Goal: Transaction & Acquisition: Purchase product/service

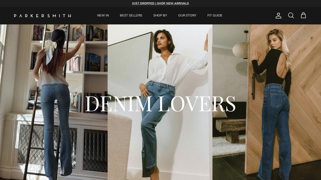
click at [293, 15] on span at bounding box center [290, 15] width 7 height 7
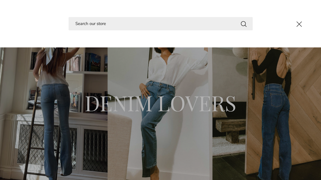
click at [95, 20] on input "Search" at bounding box center [161, 23] width 184 height 13
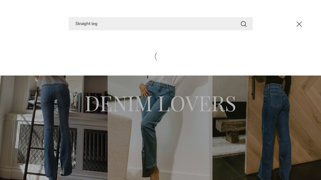
type input "Straight leg"
click at [243, 24] on button "Search" at bounding box center [243, 23] width 7 height 7
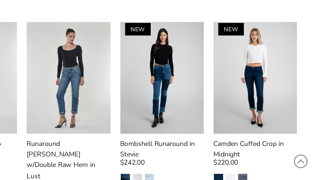
scroll to position [118, 0]
click at [258, 76] on img at bounding box center [282, 108] width 49 height 65
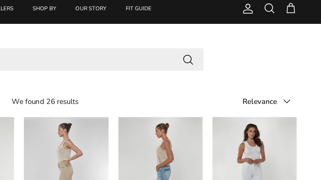
scroll to position [0, 0]
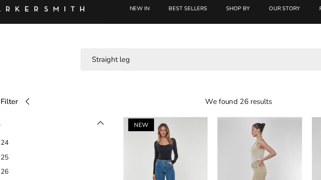
click at [85, 39] on input "Straight leg" at bounding box center [161, 45] width 184 height 13
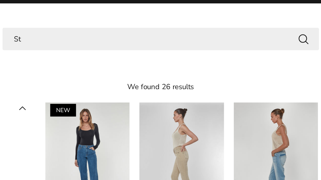
type input "S"
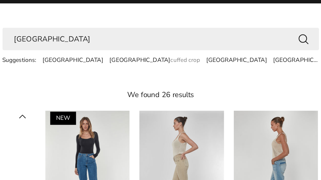
type input "[GEOGRAPHIC_DATA]"
click at [240, 41] on button "Search" at bounding box center [243, 44] width 7 height 7
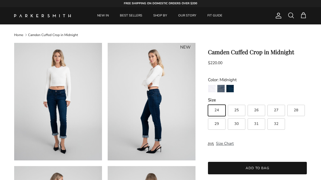
click at [281, 106] on label "27" at bounding box center [276, 109] width 18 height 11
click at [208, 102] on input "27" at bounding box center [208, 102] width 0 height 0
radio input "true"
click at [234, 87] on img "Midnight" at bounding box center [229, 88] width 7 height 7
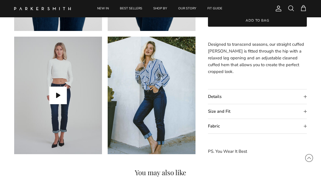
scroll to position [381, 0]
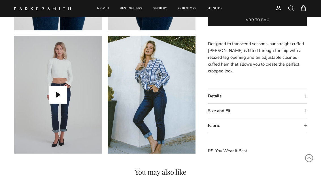
click at [61, 93] on button "Play video" at bounding box center [58, 95] width 18 height 18
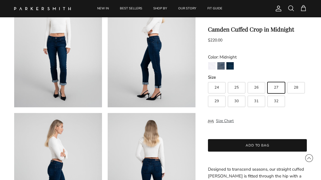
scroll to position [0, 0]
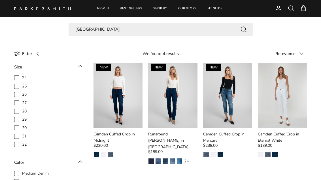
scroll to position [16, 0]
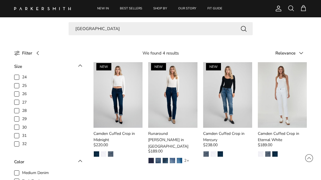
click at [183, 86] on img at bounding box center [172, 94] width 49 height 65
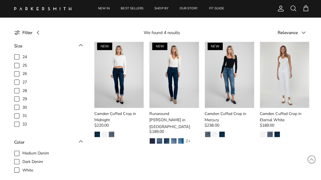
scroll to position [0, 0]
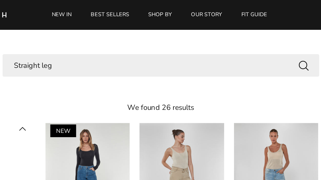
click at [240, 41] on button "Search" at bounding box center [243, 44] width 7 height 7
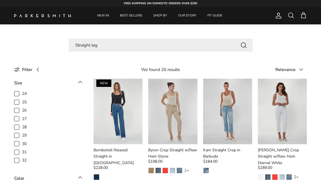
click at [107, 42] on input "Straight leg" at bounding box center [161, 45] width 184 height 13
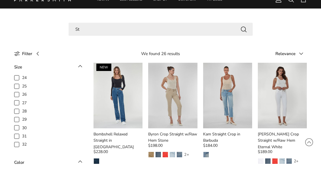
type input "S"
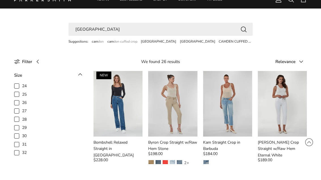
type input "Camden"
click at [243, 41] on button "Search" at bounding box center [243, 44] width 7 height 7
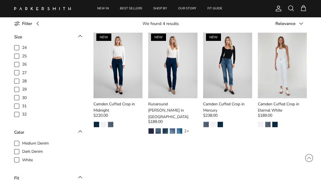
scroll to position [46, 0]
click at [120, 68] on img at bounding box center [117, 65] width 49 height 65
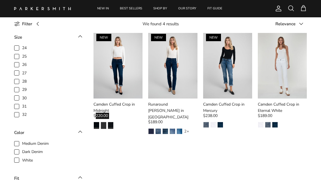
scroll to position [45, 0]
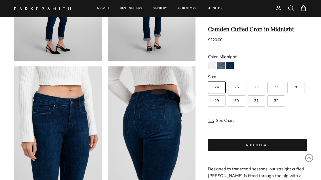
scroll to position [228, 0]
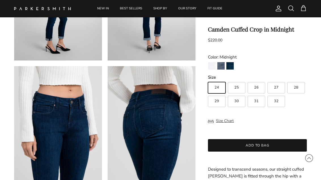
click at [158, 120] on img at bounding box center [152, 124] width 88 height 117
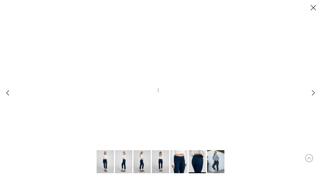
scroll to position [0, 0]
